Goal: Task Accomplishment & Management: Use online tool/utility

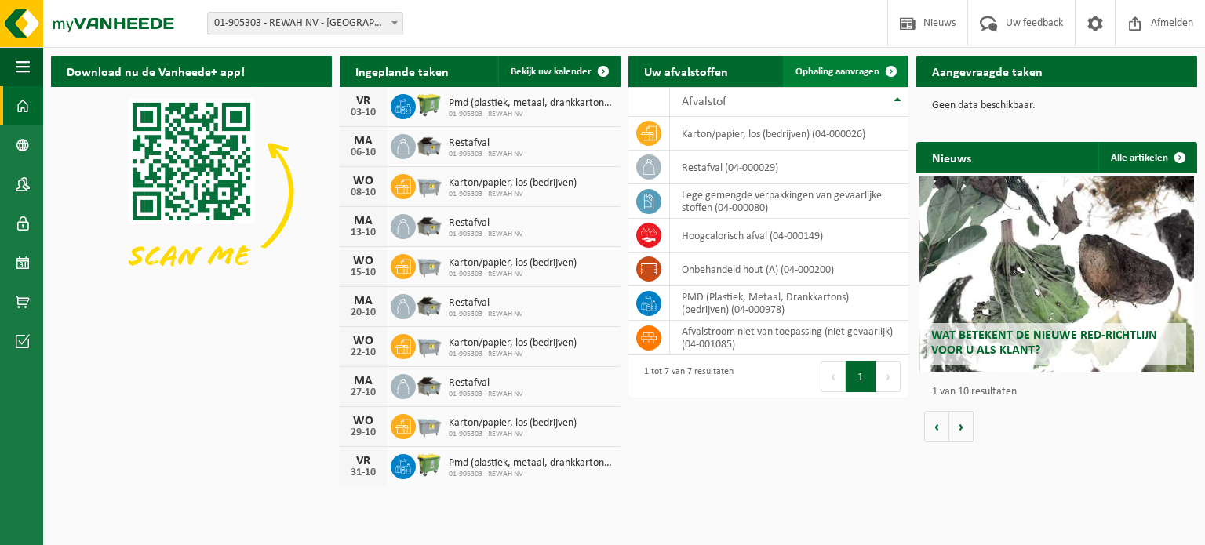
click at [825, 71] on span "Ophaling aanvragen" at bounding box center [838, 72] width 84 height 10
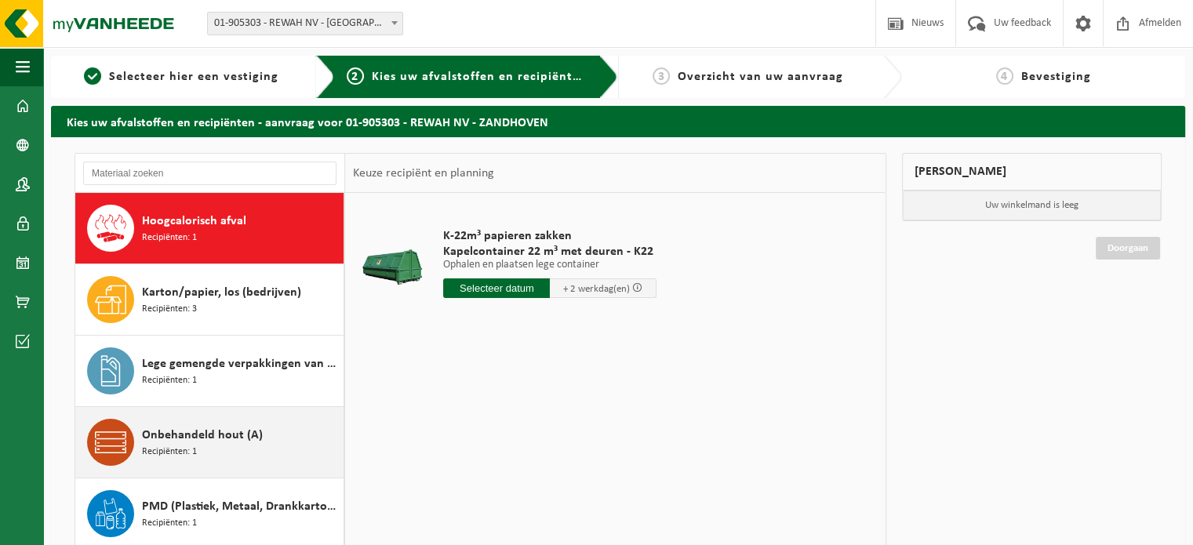
scroll to position [220, 0]
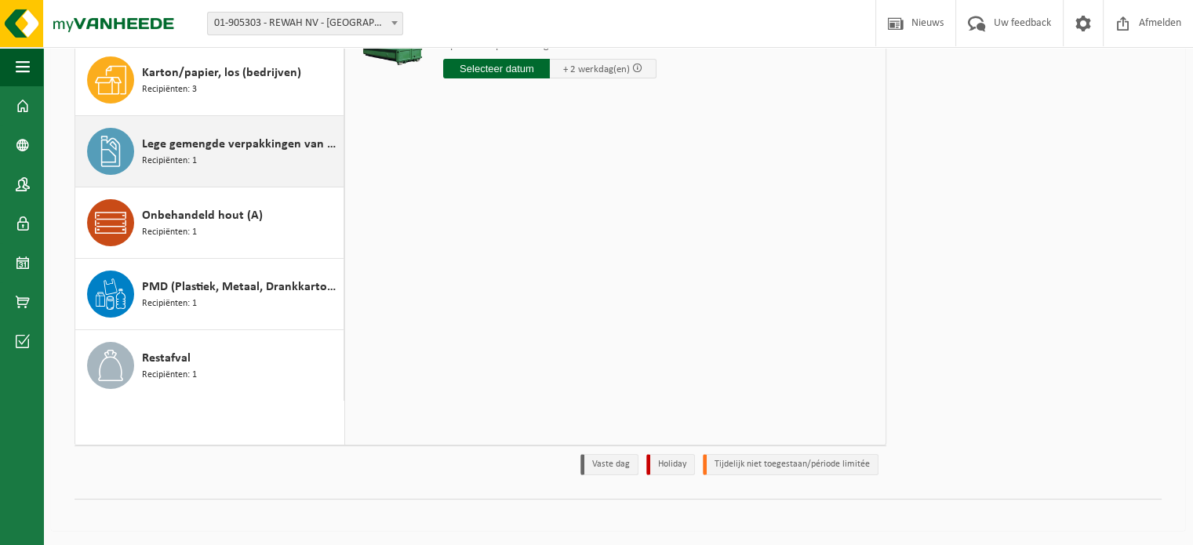
click at [225, 153] on div "Lege gemengde verpakkingen van gevaarlijke stoffen Recipiënten: 1" at bounding box center [241, 151] width 198 height 47
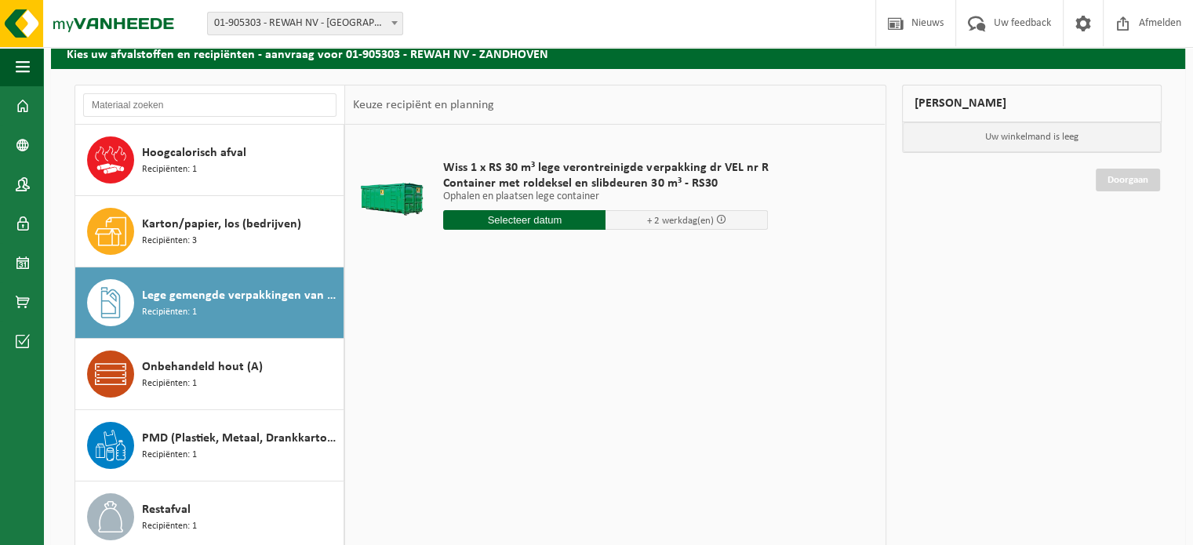
scroll to position [63, 0]
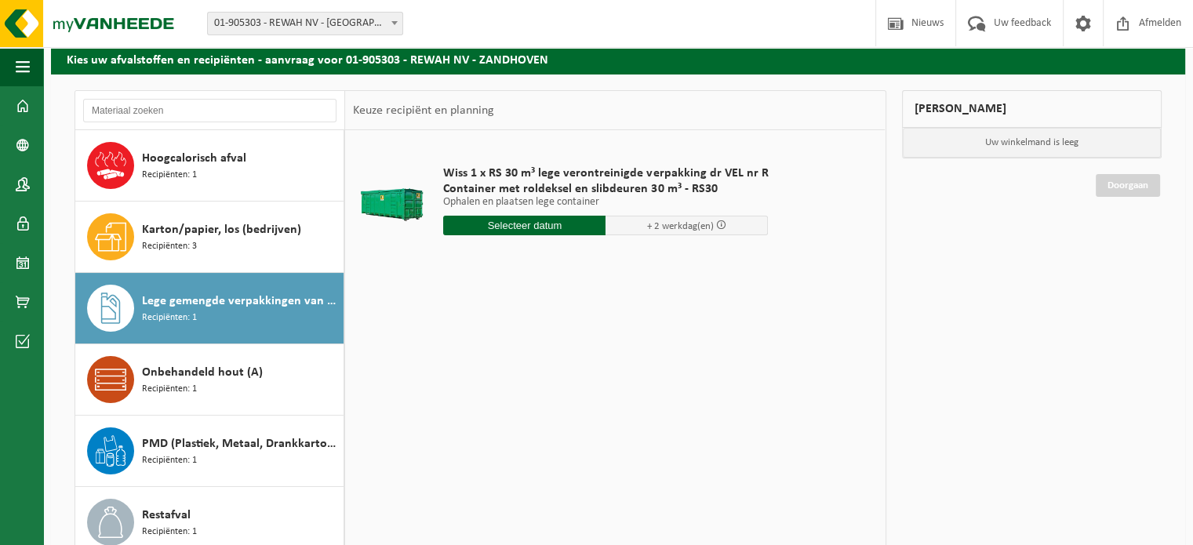
click at [546, 228] on input "text" at bounding box center [524, 226] width 162 height 20
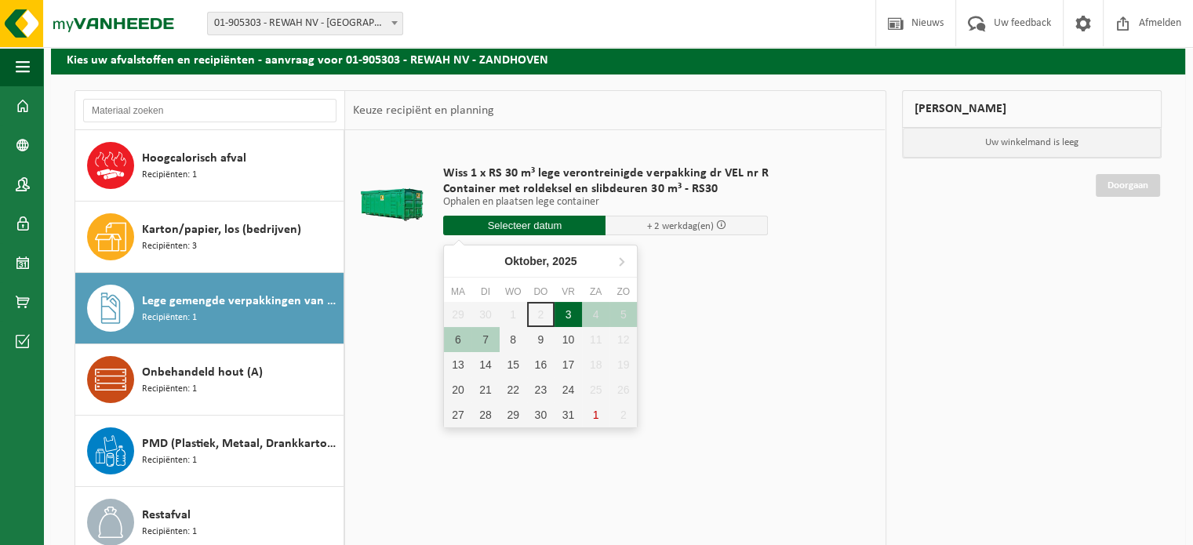
click at [560, 310] on div "3" at bounding box center [568, 314] width 27 height 25
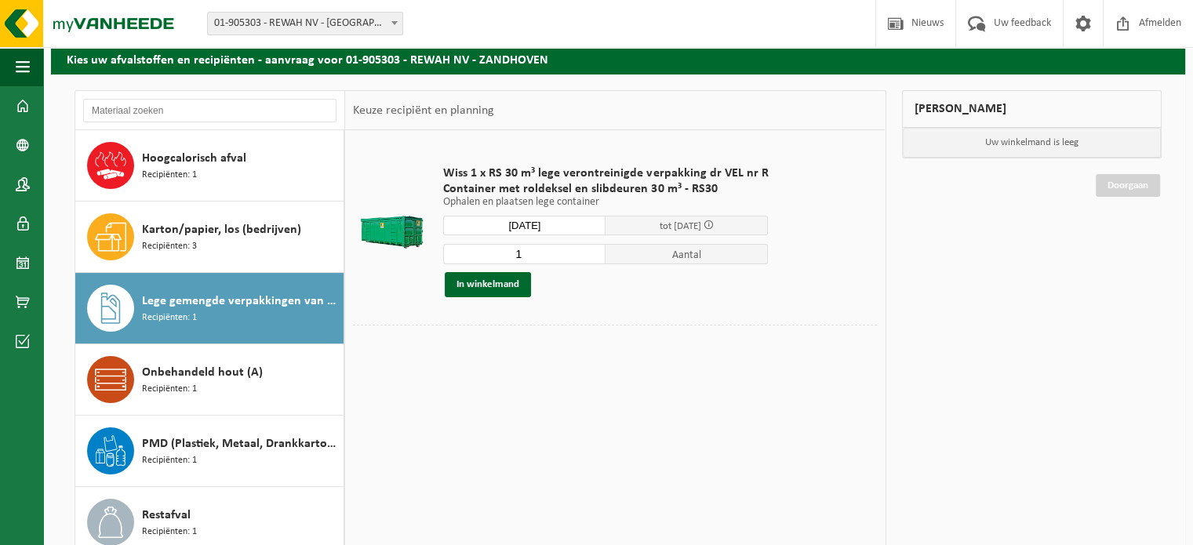
type input "Van 2025-10-03"
click at [463, 289] on button "In winkelmand" at bounding box center [488, 284] width 86 height 25
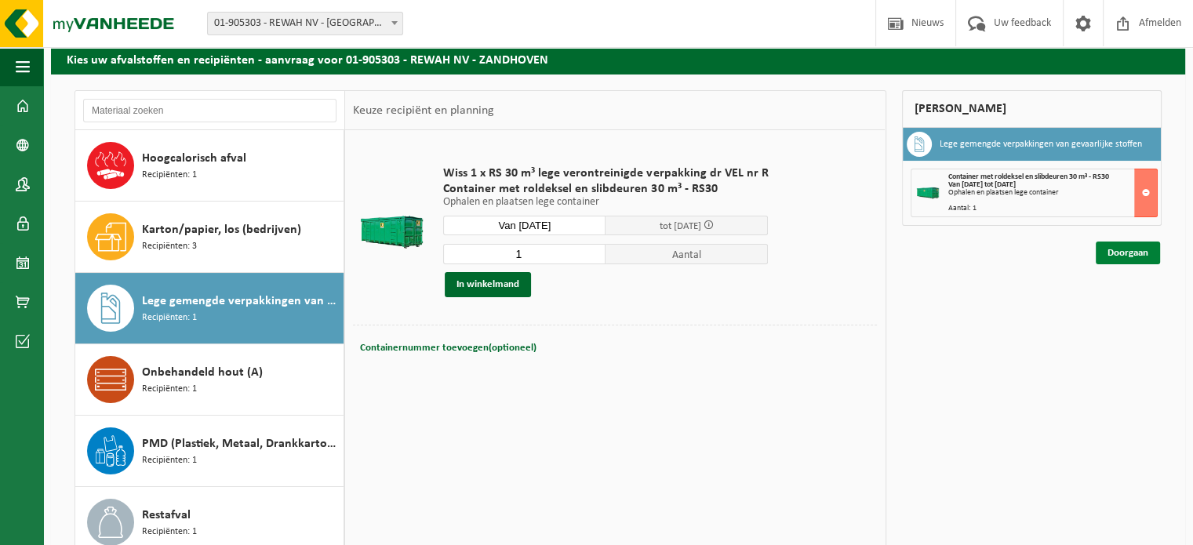
click at [1128, 252] on link "Doorgaan" at bounding box center [1128, 253] width 64 height 23
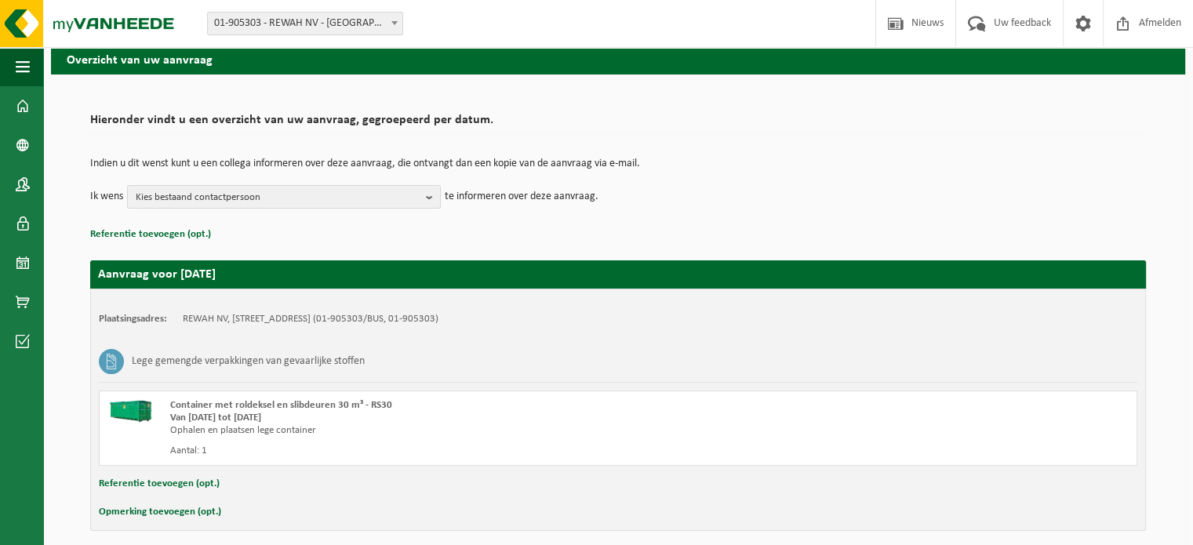
scroll to position [126, 0]
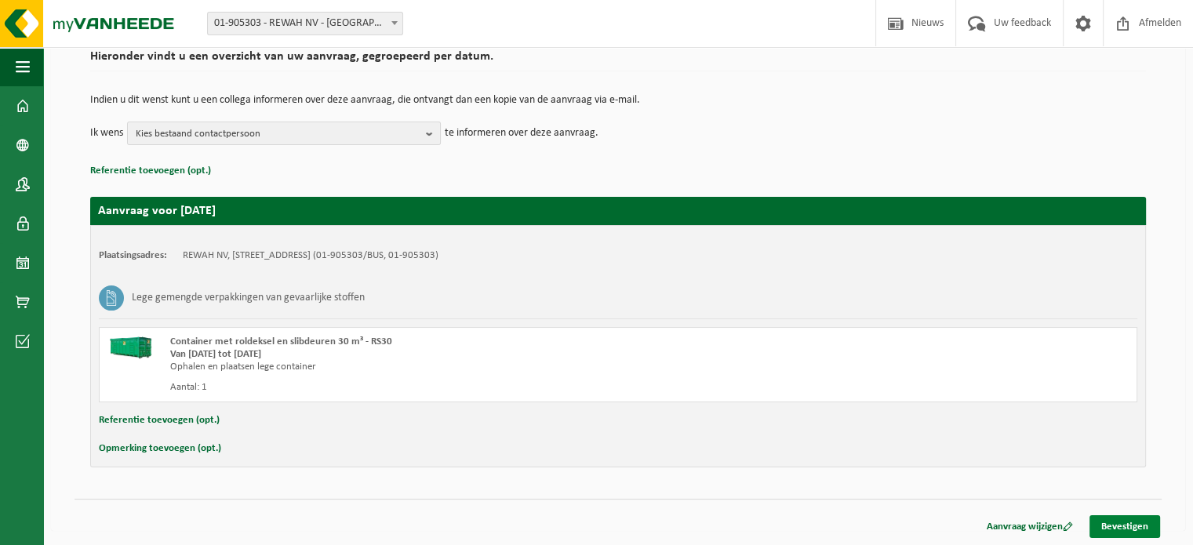
click at [1124, 528] on link "Bevestigen" at bounding box center [1125, 527] width 71 height 23
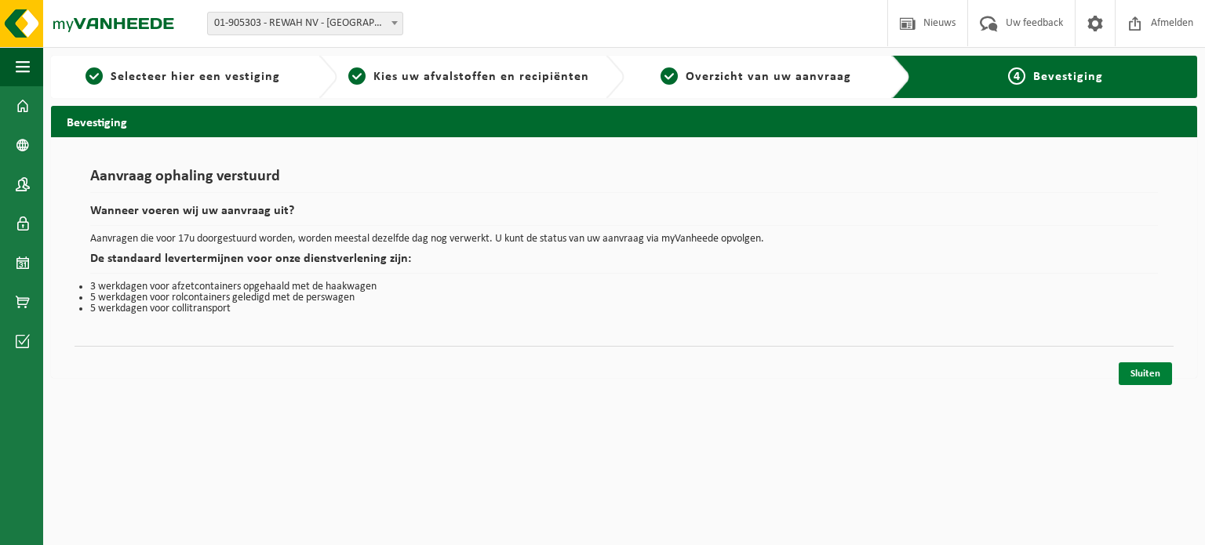
click at [1136, 383] on link "Sluiten" at bounding box center [1145, 373] width 53 height 23
